Goal: Task Accomplishment & Management: Complete application form

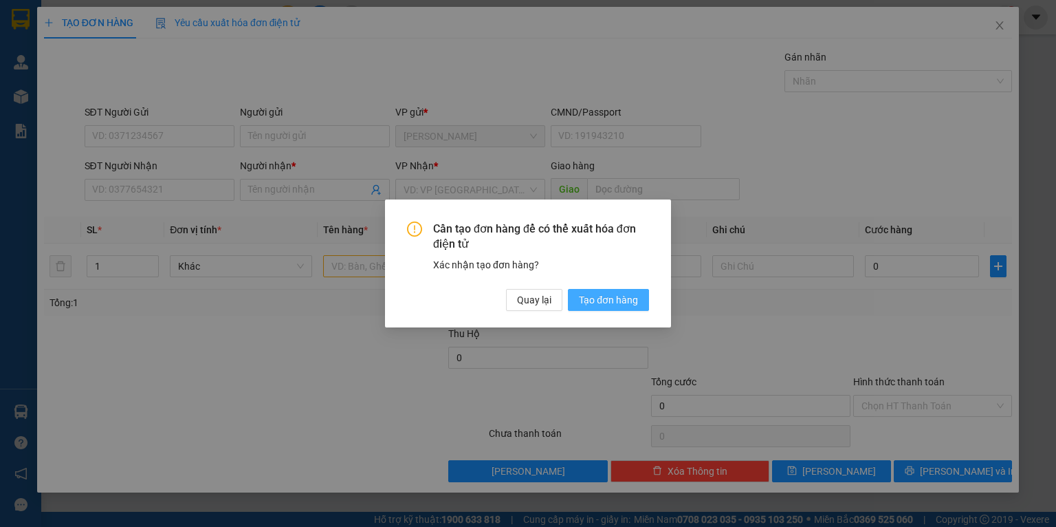
click at [602, 309] on button "Tạo đơn hàng" at bounding box center [608, 300] width 81 height 22
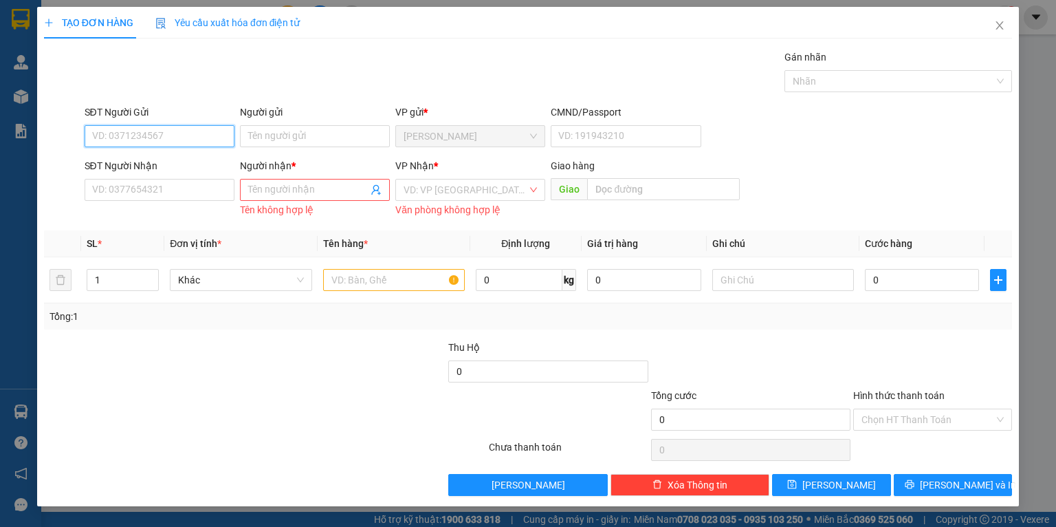
click at [140, 127] on input "SĐT Người Gửi" at bounding box center [160, 136] width 150 height 22
click at [173, 167] on div "0385843458 - [PERSON_NAME]" at bounding box center [160, 163] width 135 height 15
type input "0385843458"
type input "[PERSON_NAME]"
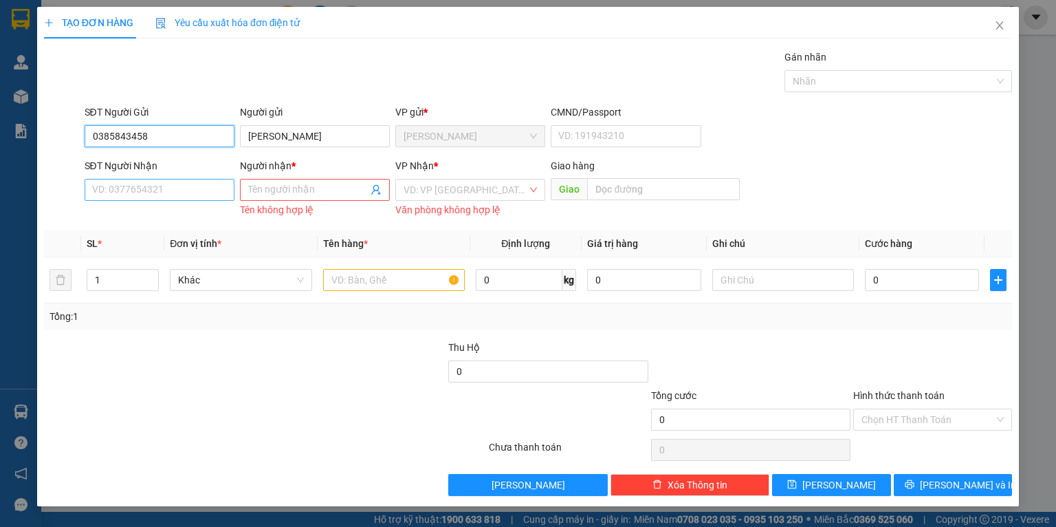
type input "0385843458"
click at [182, 183] on input "SĐT Người Nhận" at bounding box center [160, 190] width 150 height 22
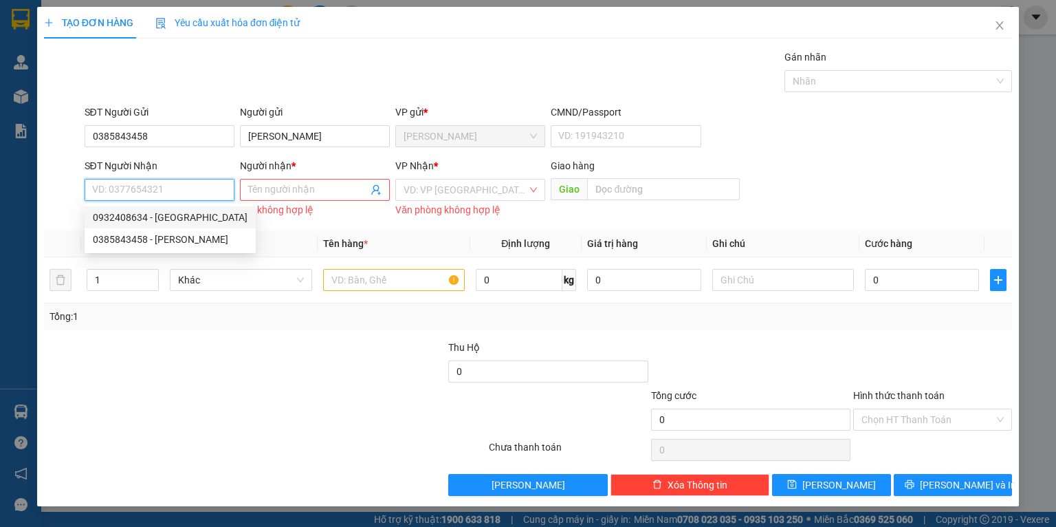
click at [179, 217] on div "0932408634 - [GEOGRAPHIC_DATA]" at bounding box center [170, 217] width 155 height 15
type input "0932408634"
type input "MỸ LIÊN"
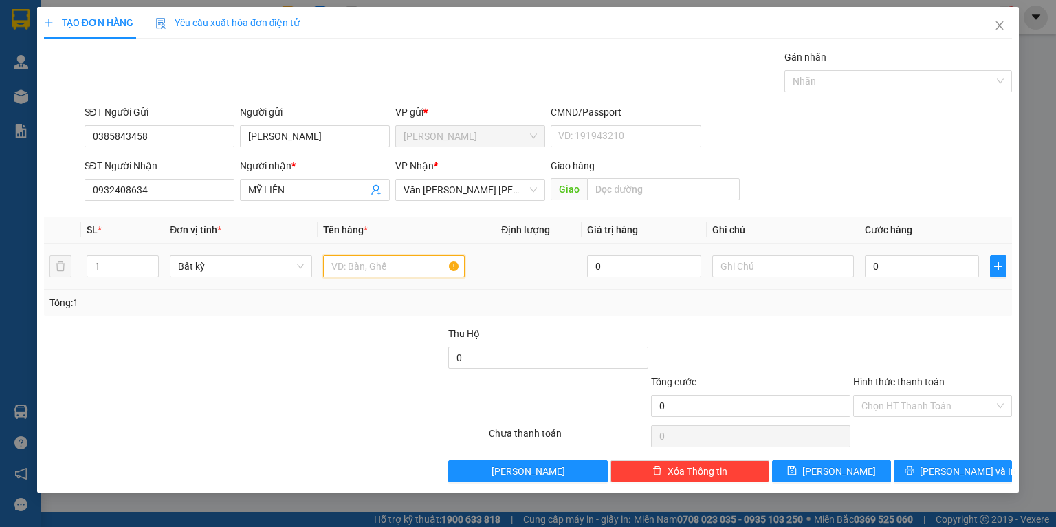
click at [360, 265] on input "text" at bounding box center [394, 266] width 142 height 22
type input "CỤC ĐEN"
click at [915, 272] on input "0" at bounding box center [922, 266] width 114 height 22
type input "3"
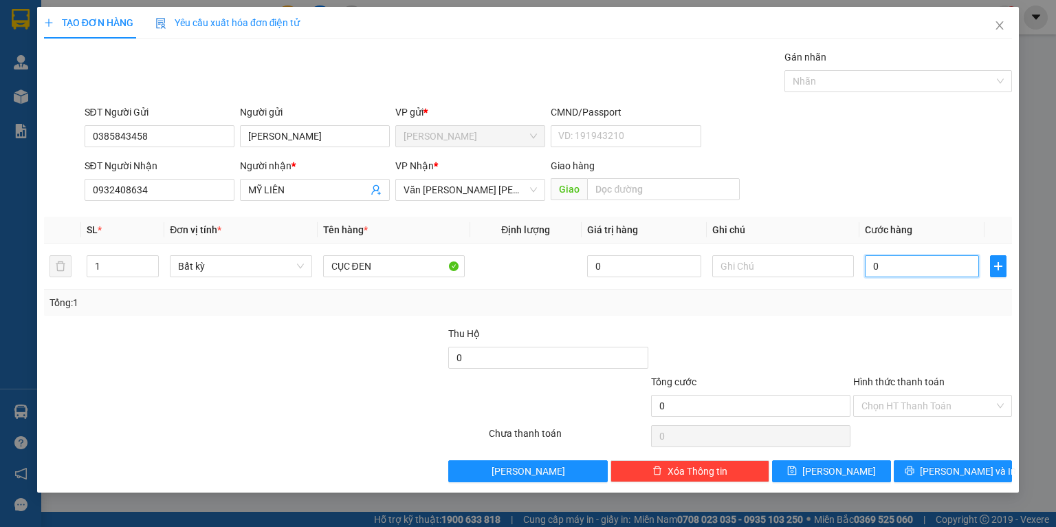
type input "3"
type input "30"
type input "30.000"
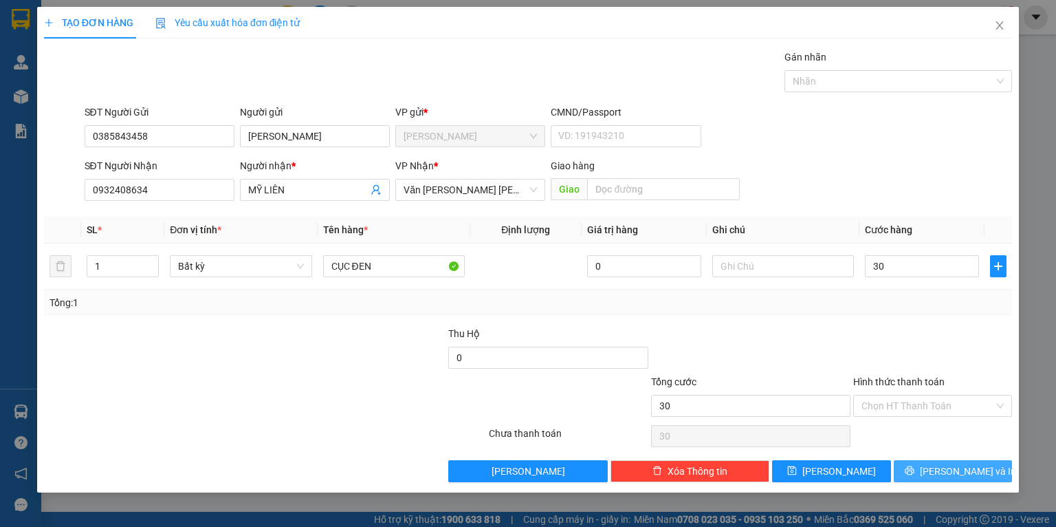
type input "30.000"
click at [963, 466] on span "[PERSON_NAME] và In" at bounding box center [968, 470] width 96 height 15
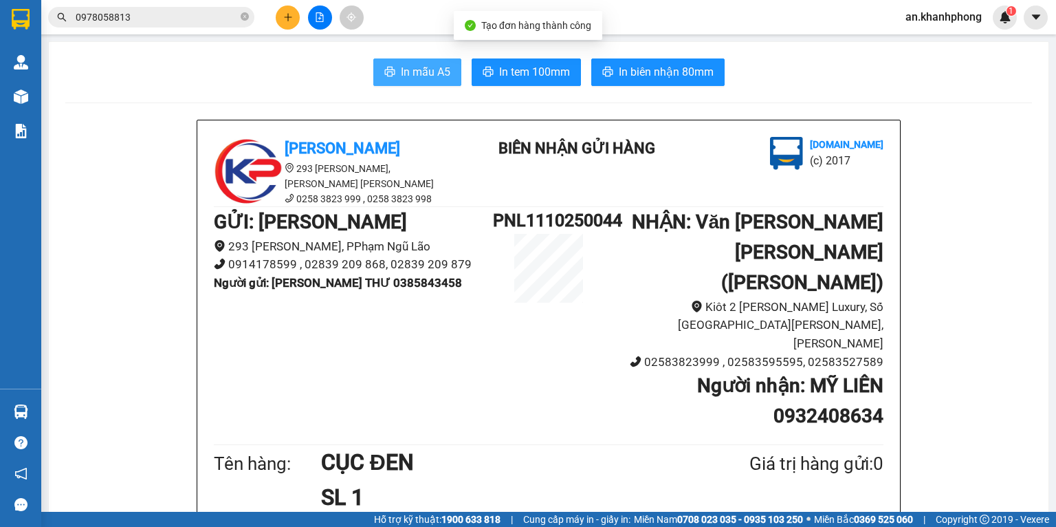
click at [417, 63] on button "In mẫu A5" at bounding box center [417, 72] width 88 height 28
click at [168, 21] on input "0978058813" at bounding box center [157, 17] width 162 height 15
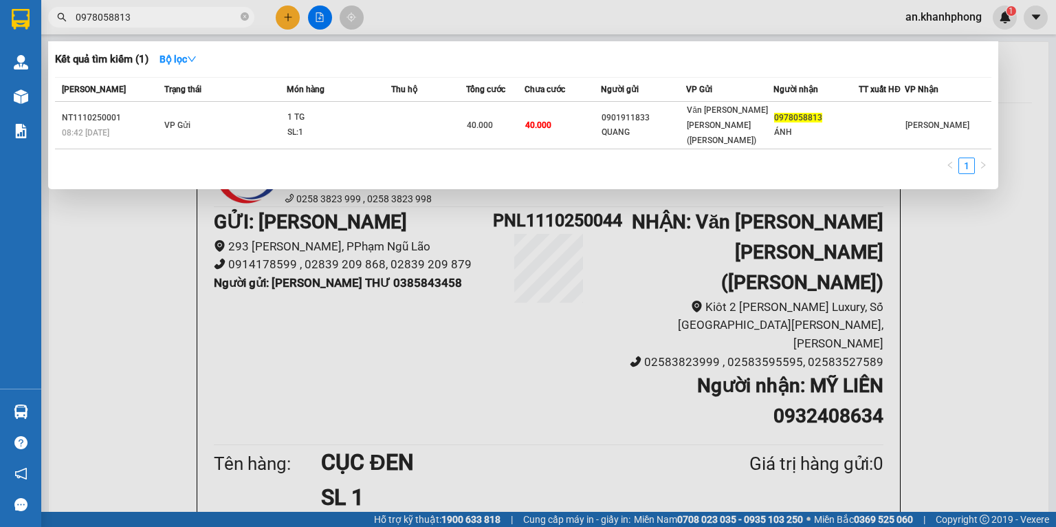
click at [168, 21] on input "0978058813" at bounding box center [157, 17] width 162 height 15
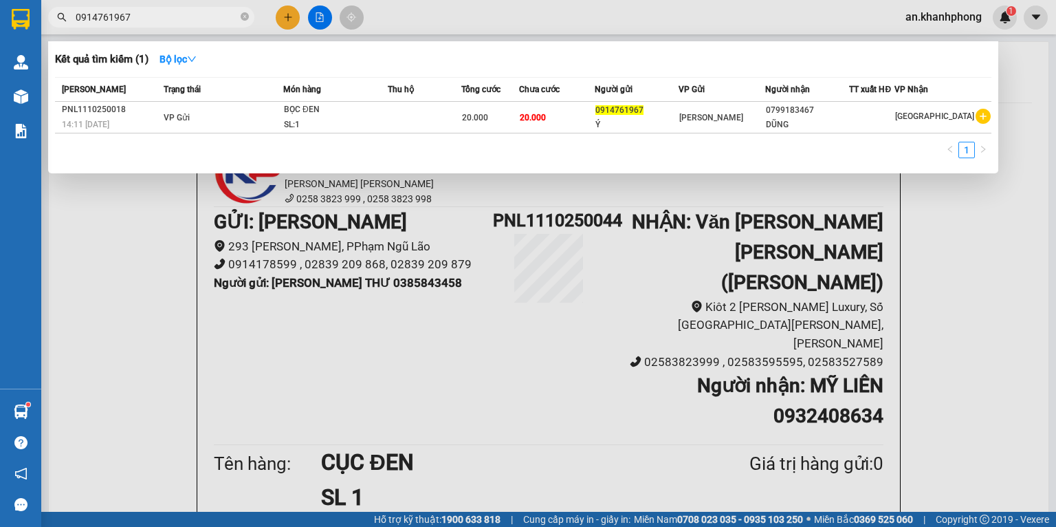
type input "0914761967"
click at [292, 13] on div at bounding box center [528, 263] width 1056 height 527
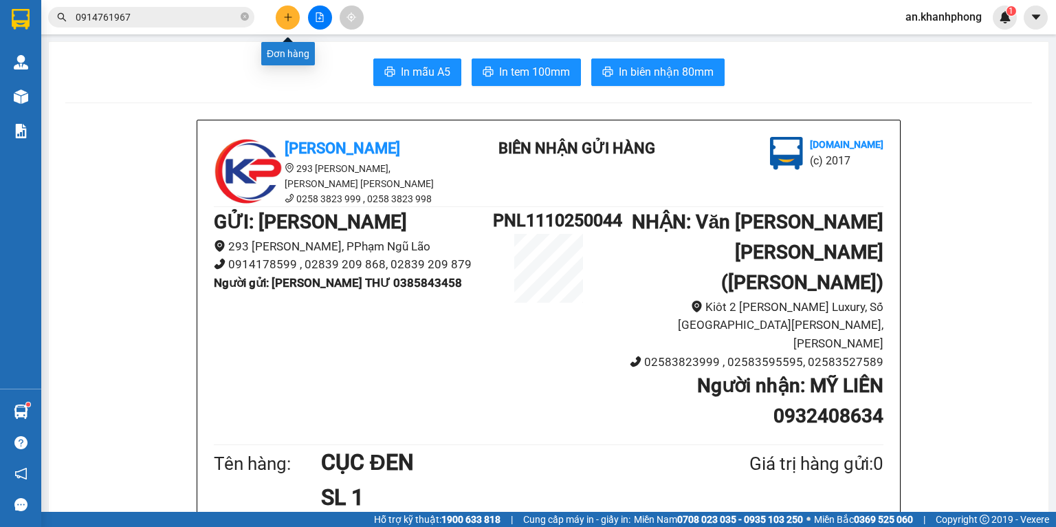
click at [292, 13] on icon "plus" at bounding box center [288, 17] width 10 height 10
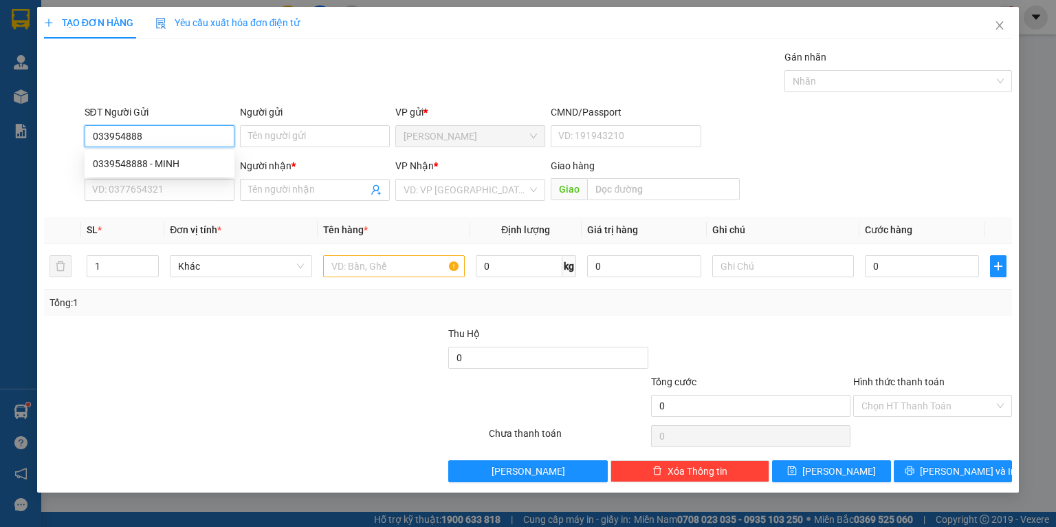
type input "0339548888"
click at [163, 162] on div "0339548888 - MINH" at bounding box center [159, 163] width 133 height 15
type input "MINH"
type input "0339548888"
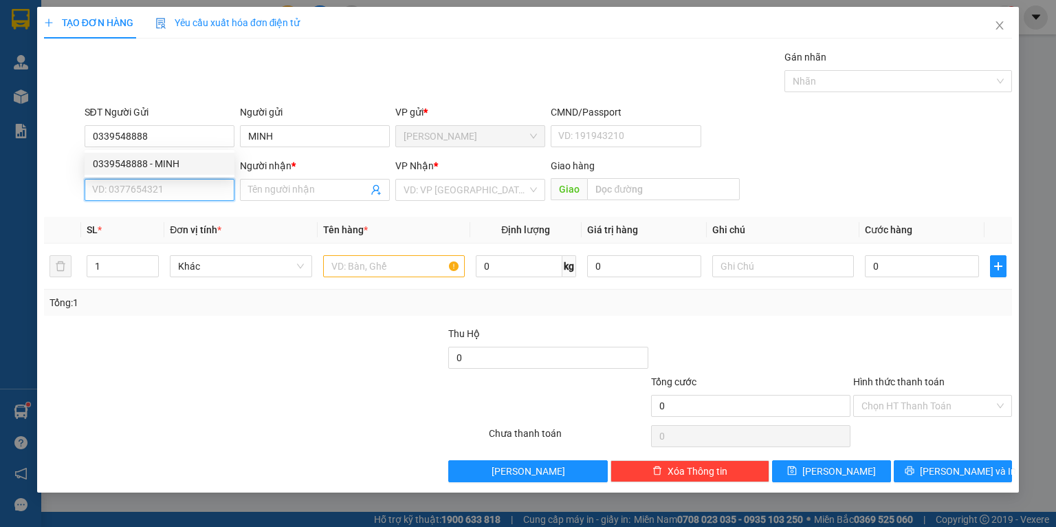
click at [178, 199] on input "SĐT Người Nhận" at bounding box center [160, 190] width 150 height 22
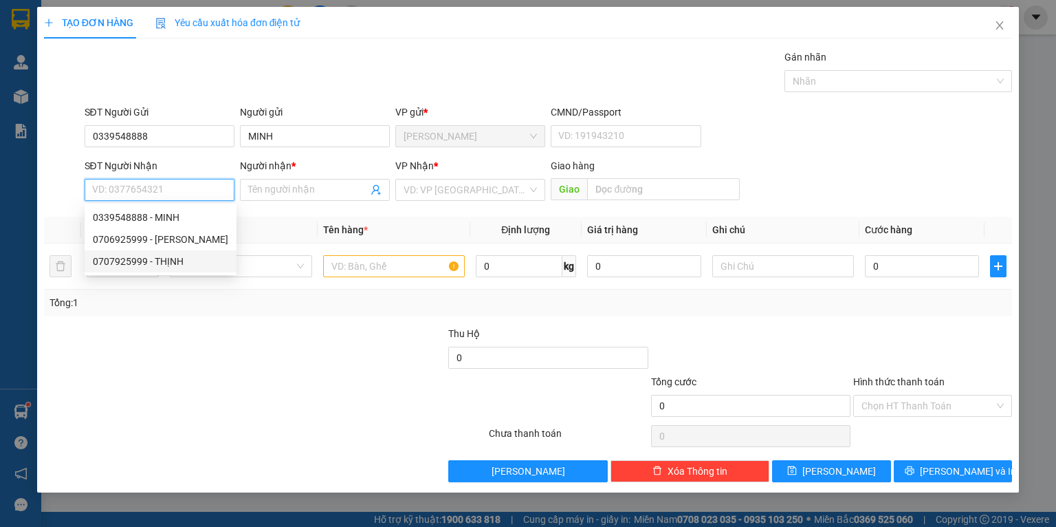
click at [173, 263] on div "0707925999 - THỊNH" at bounding box center [160, 261] width 135 height 15
type input "0707925999"
type input "THỊNH"
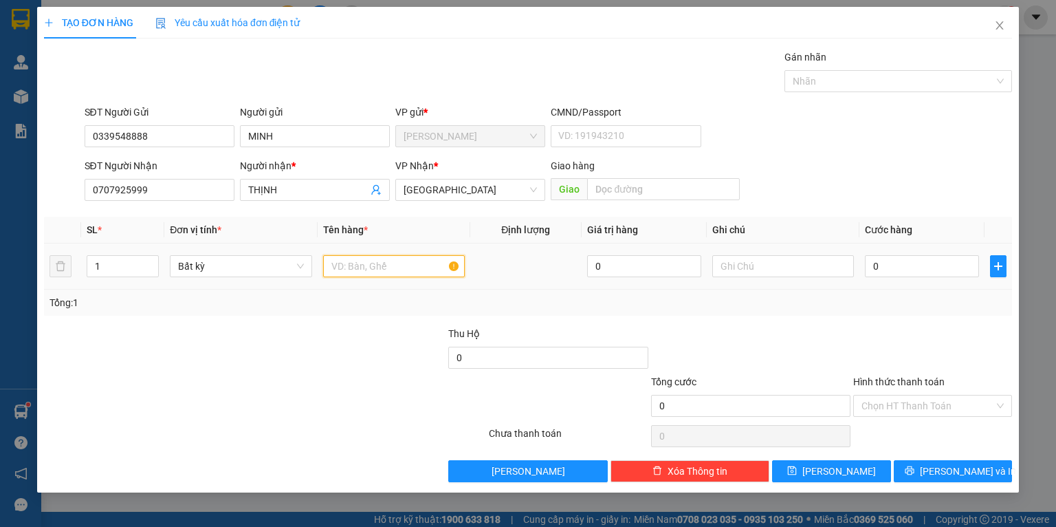
click at [367, 259] on input "text" at bounding box center [394, 266] width 142 height 22
type input "HỘP G"
click at [926, 264] on input "0" at bounding box center [922, 266] width 114 height 22
type input "2"
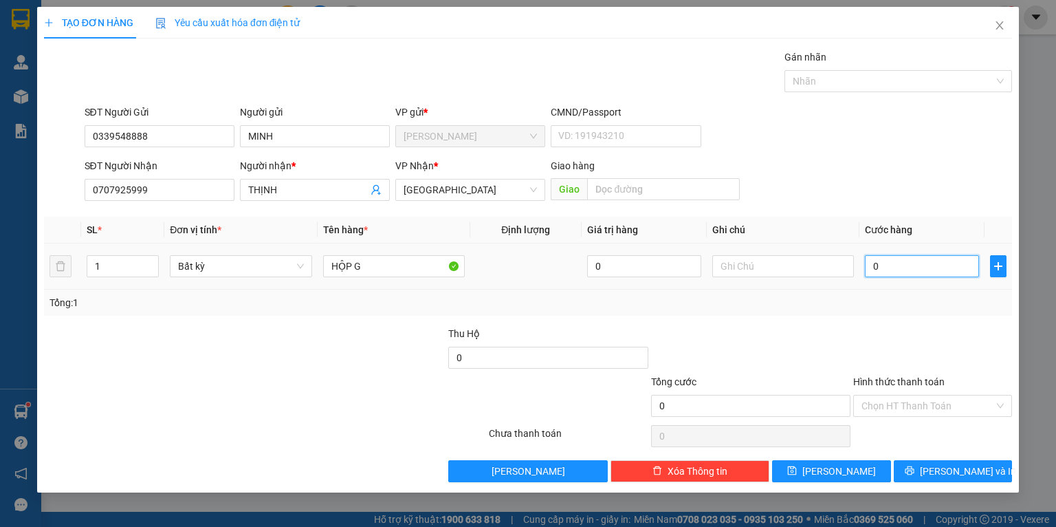
type input "2"
type input "20"
type input "20.000"
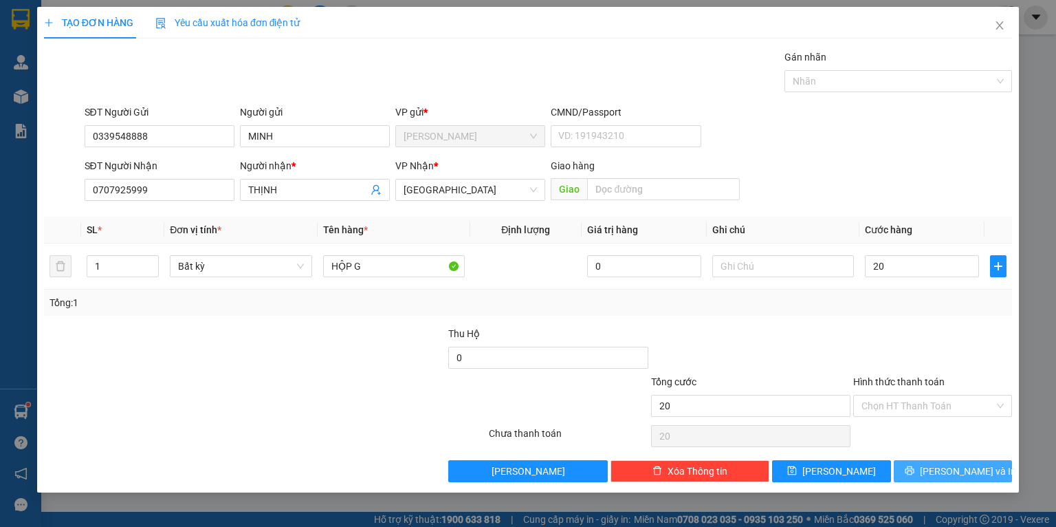
type input "20.000"
click at [937, 468] on button "[PERSON_NAME] và In" at bounding box center [953, 471] width 119 height 22
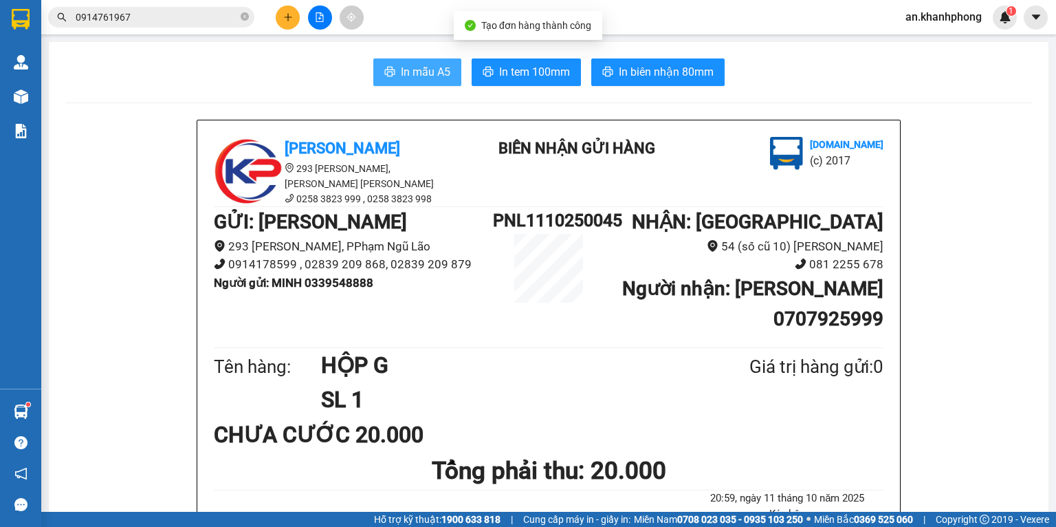
click at [408, 58] on button "In mẫu A5" at bounding box center [417, 72] width 88 height 28
drag, startPoint x: 807, startPoint y: 144, endPoint x: 858, endPoint y: 113, distance: 59.6
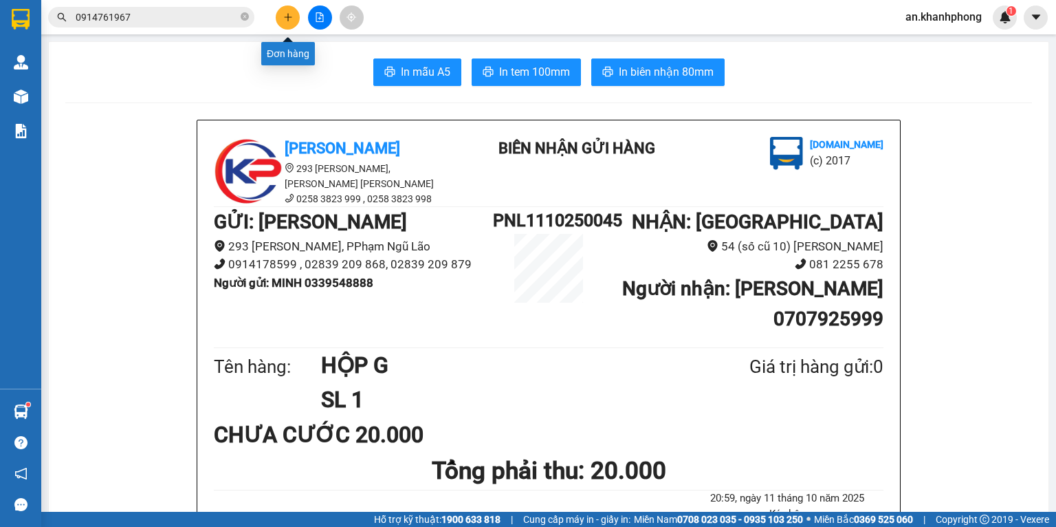
click at [287, 14] on icon "plus" at bounding box center [288, 17] width 10 height 10
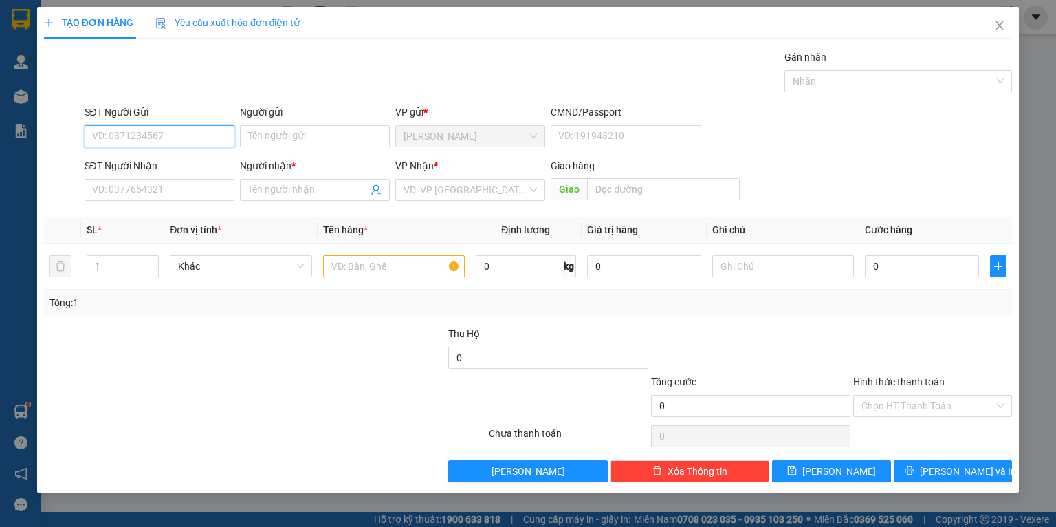
click at [183, 136] on input "SĐT Người Gửi" at bounding box center [160, 136] width 150 height 22
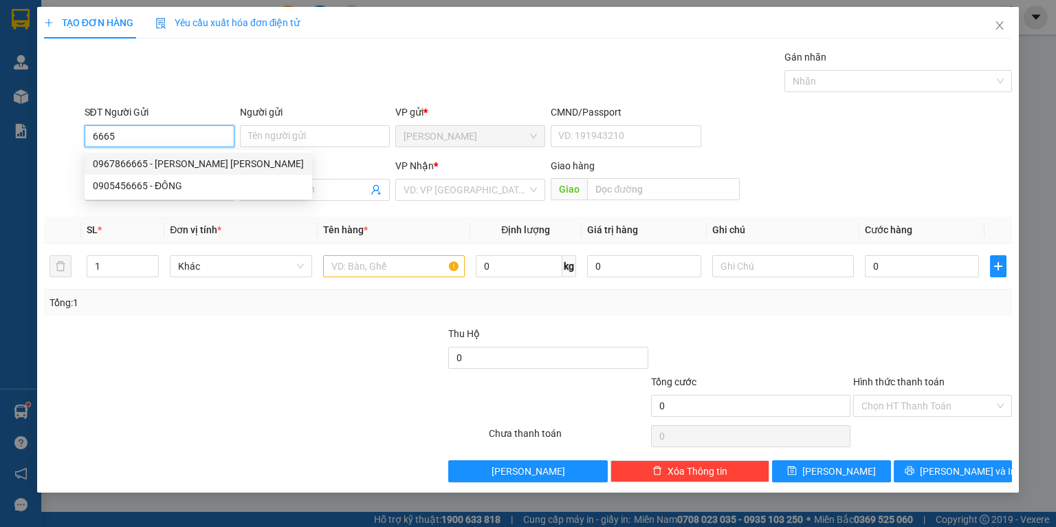
click at [160, 165] on div "0967866665 - [PERSON_NAME] [PERSON_NAME]" at bounding box center [198, 163] width 211 height 15
type input "0967866665"
type input "[PERSON_NAME] [PERSON_NAME]"
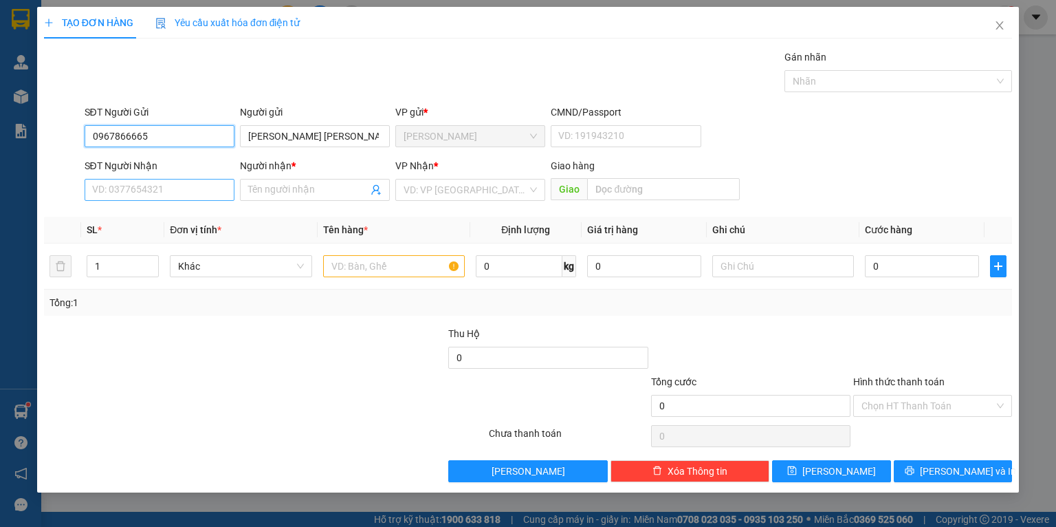
type input "0967866665"
click at [171, 188] on input "SĐT Người Nhận" at bounding box center [160, 190] width 150 height 22
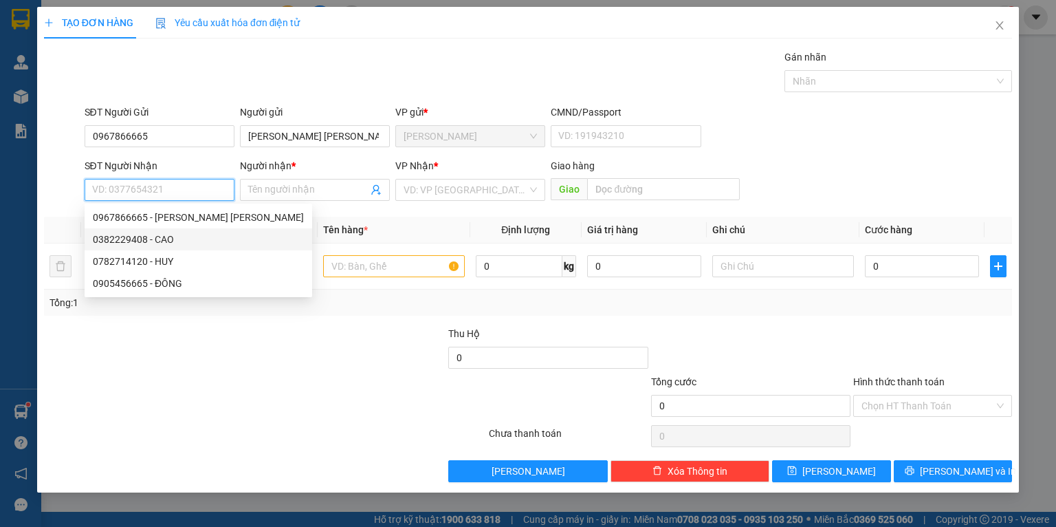
click at [175, 243] on div "0382229408 - CAO" at bounding box center [198, 239] width 211 height 15
type input "0382229408"
type input "CAO"
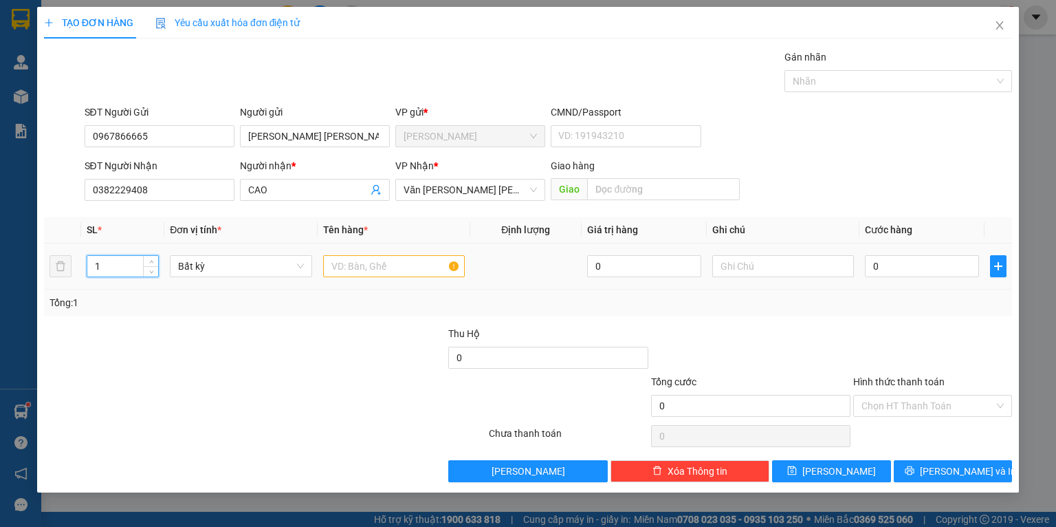
click at [135, 267] on input "1" at bounding box center [122, 266] width 71 height 21
type input "3"
click at [375, 276] on input "text" at bounding box center [394, 266] width 142 height 22
type input "2 KIỆN [GEOGRAPHIC_DATA] [GEOGRAPHIC_DATA]"
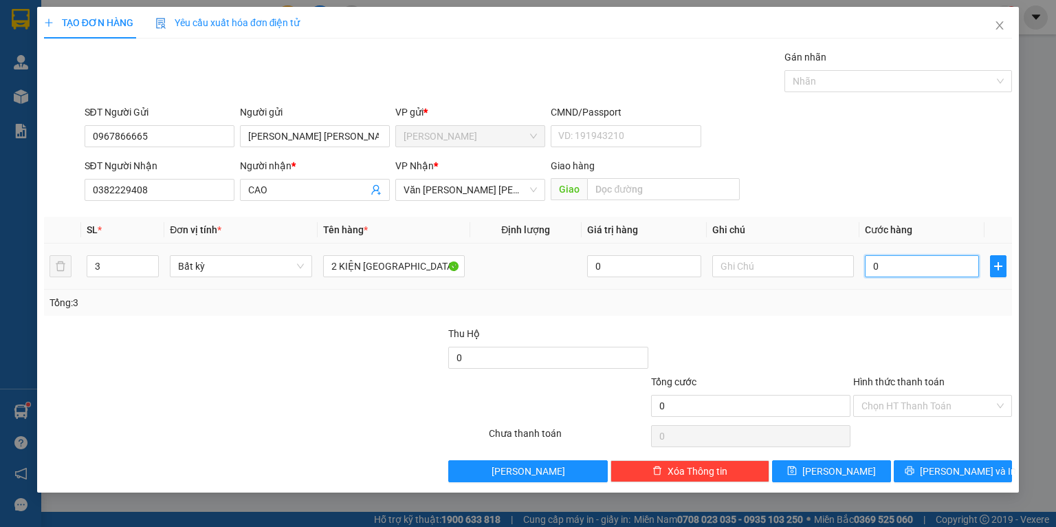
click at [896, 272] on input "0" at bounding box center [922, 266] width 114 height 22
type input "1"
type input "15"
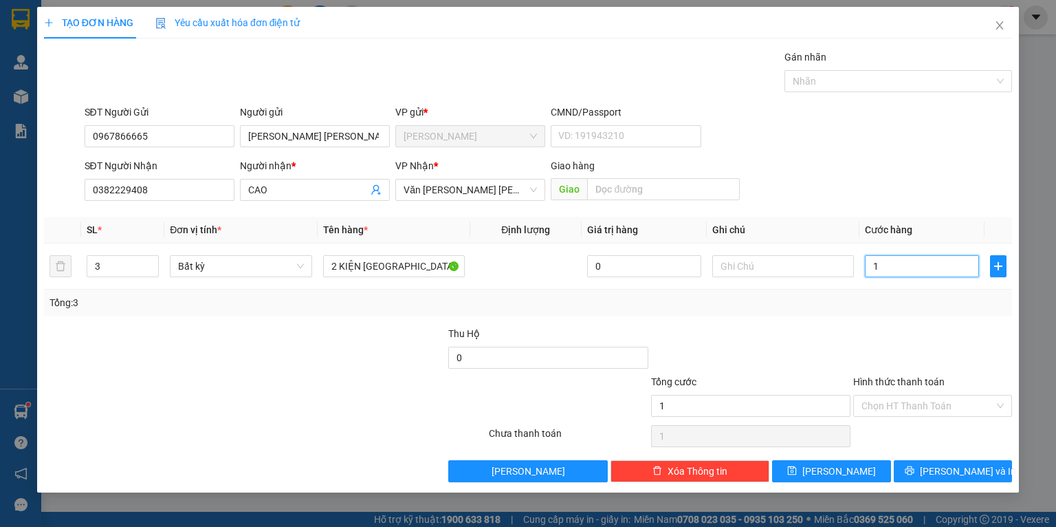
type input "15"
type input "150"
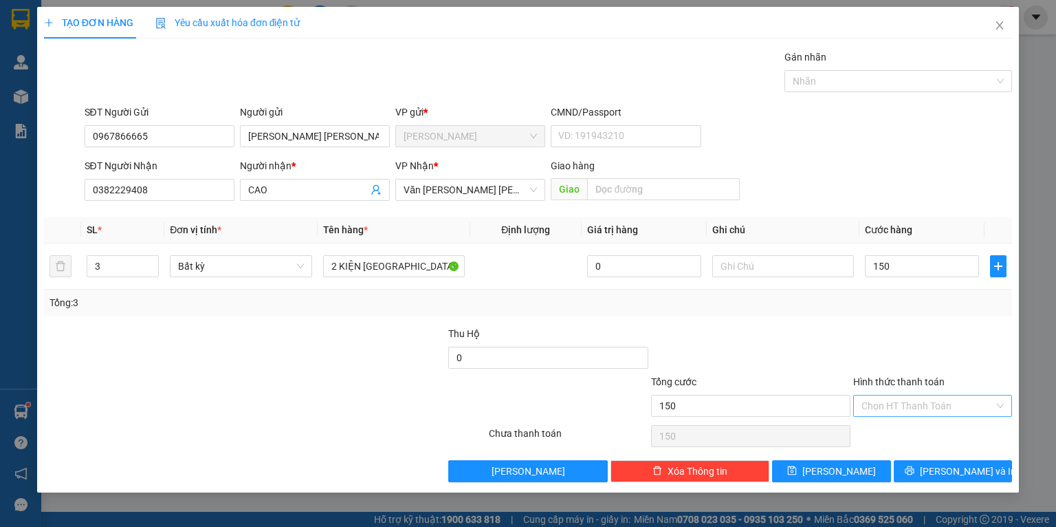
type input "150.000"
click at [915, 406] on input "Hình thức thanh toán" at bounding box center [928, 405] width 133 height 21
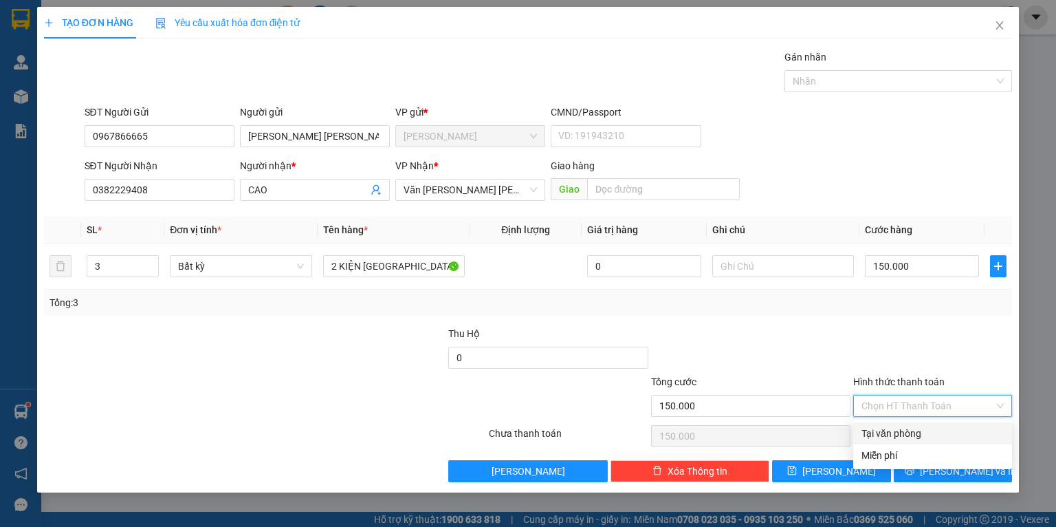
drag, startPoint x: 903, startPoint y: 430, endPoint x: 906, endPoint y: 448, distance: 18.9
click at [901, 430] on div "Tại văn phòng" at bounding box center [933, 433] width 142 height 15
type input "0"
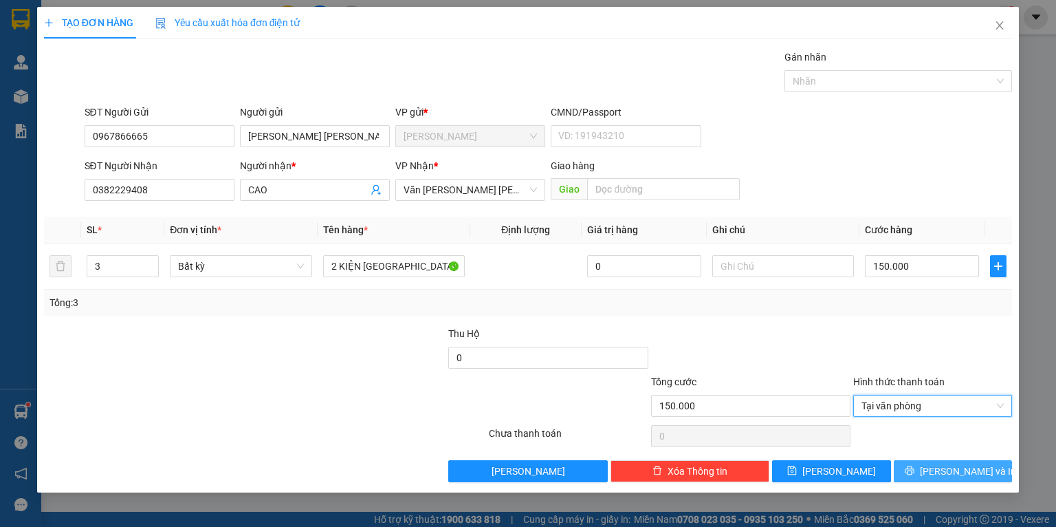
click at [971, 471] on span "[PERSON_NAME] và In" at bounding box center [968, 470] width 96 height 15
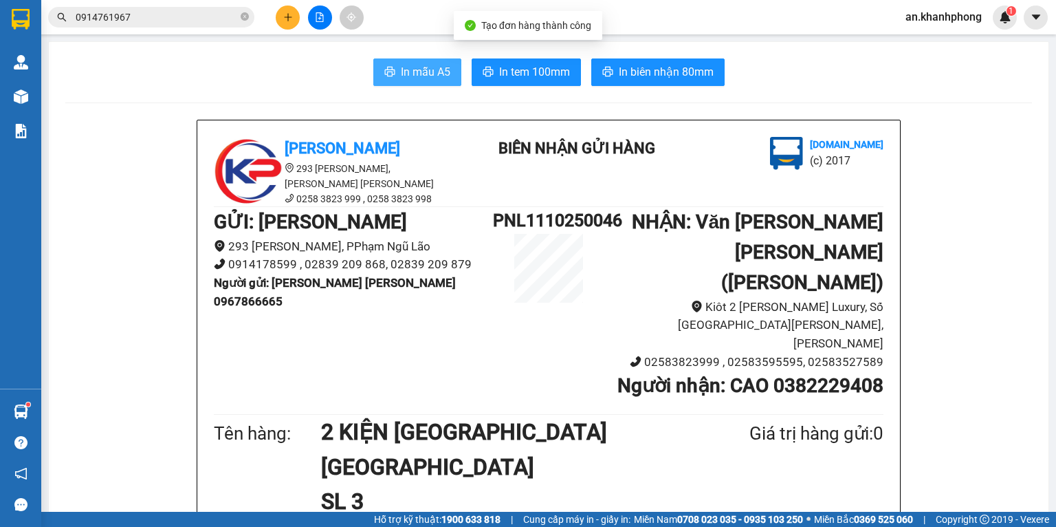
click at [391, 84] on button "In mẫu A5" at bounding box center [417, 72] width 88 height 28
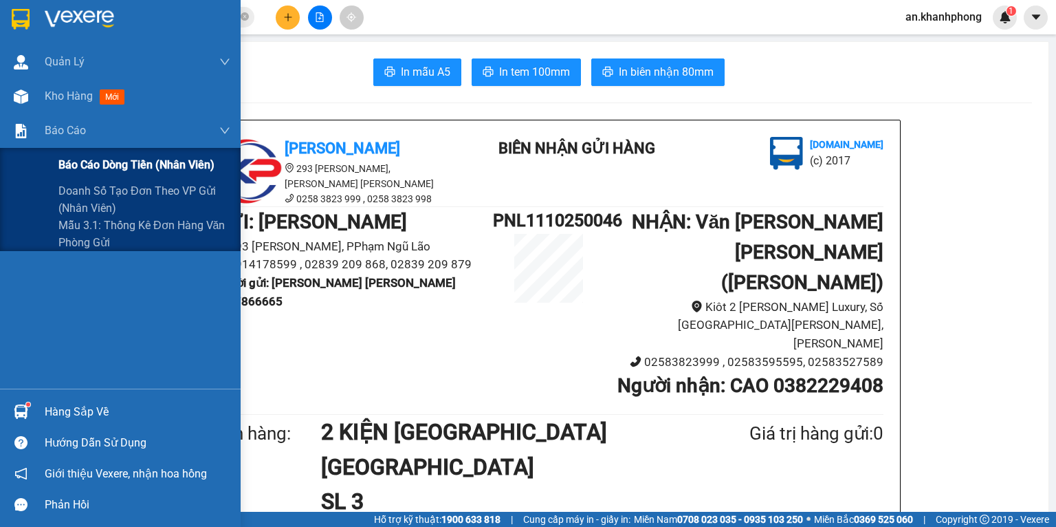
click at [143, 162] on span "Báo cáo dòng tiền (nhân viên)" at bounding box center [136, 164] width 156 height 17
